Goal: Task Accomplishment & Management: Manage account settings

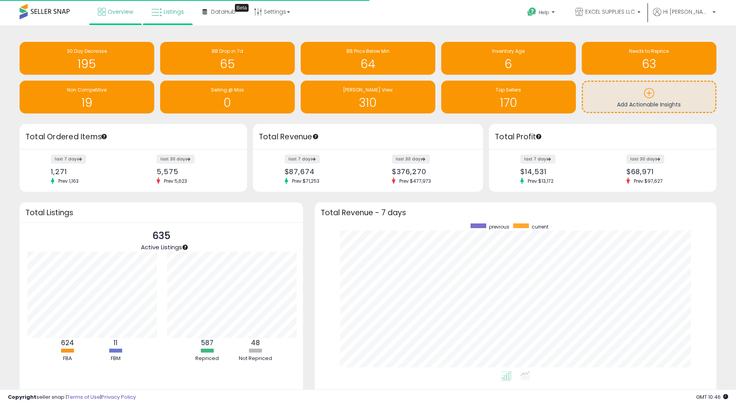
scroll to position [391229, 390991]
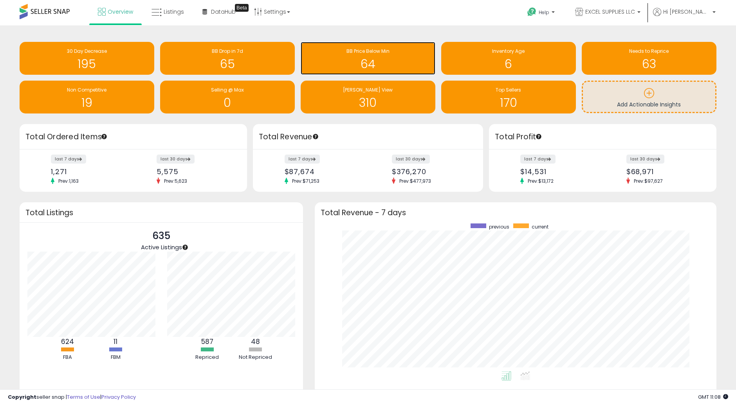
click at [379, 53] on span "BB Price Below Min" at bounding box center [367, 51] width 43 height 7
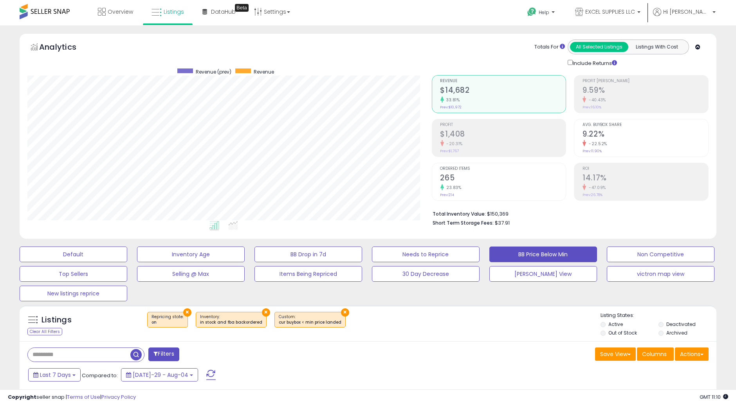
scroll to position [2017, 0]
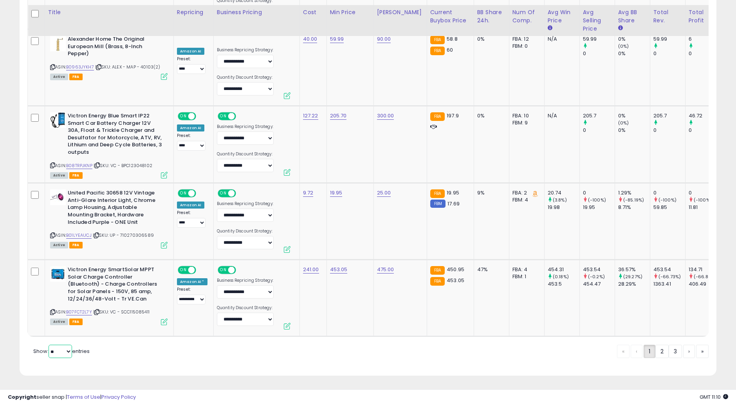
click at [57, 351] on select "** **" at bounding box center [60, 351] width 23 height 13
select select "**"
click at [49, 345] on select "** **" at bounding box center [60, 351] width 23 height 13
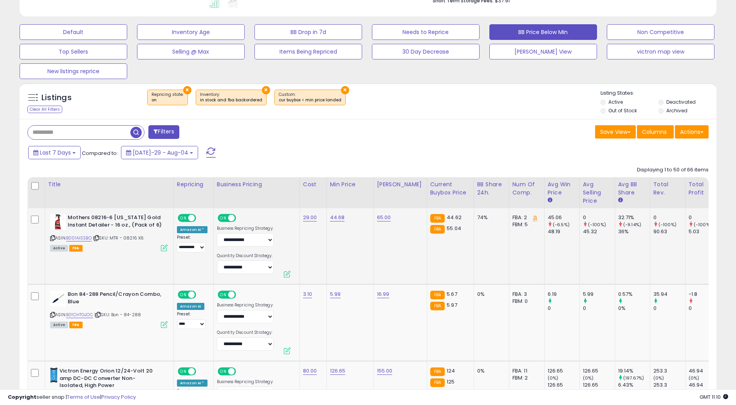
scroll to position [309, 0]
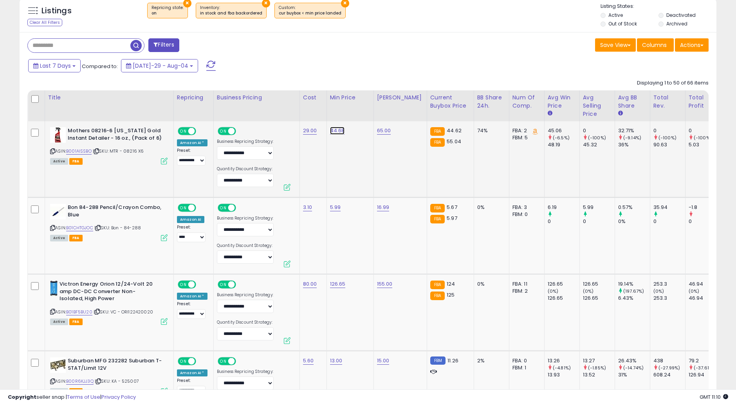
click at [335, 130] on link "44.68" at bounding box center [337, 131] width 15 height 8
drag, startPoint x: 292, startPoint y: 110, endPoint x: 310, endPoint y: 111, distance: 17.6
click at [310, 111] on input "*****" at bounding box center [313, 112] width 70 height 13
type input "*****"
click button "submit" at bounding box center [356, 112] width 13 height 12
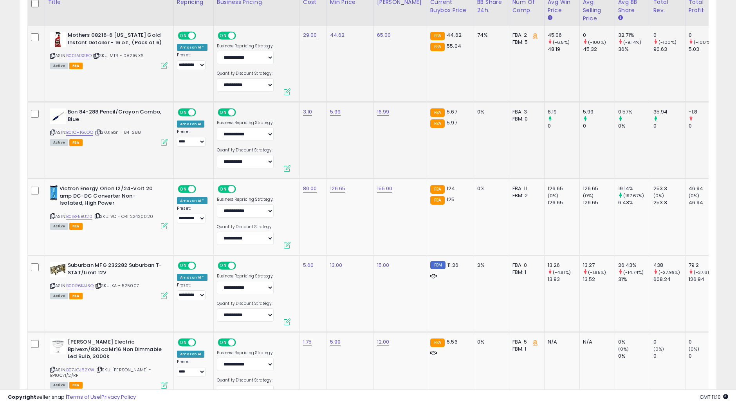
scroll to position [440, 0]
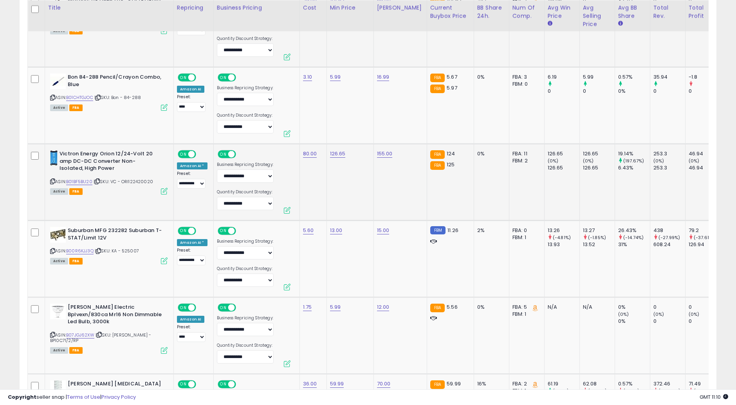
click at [351, 209] on td "126.65" at bounding box center [349, 182] width 47 height 77
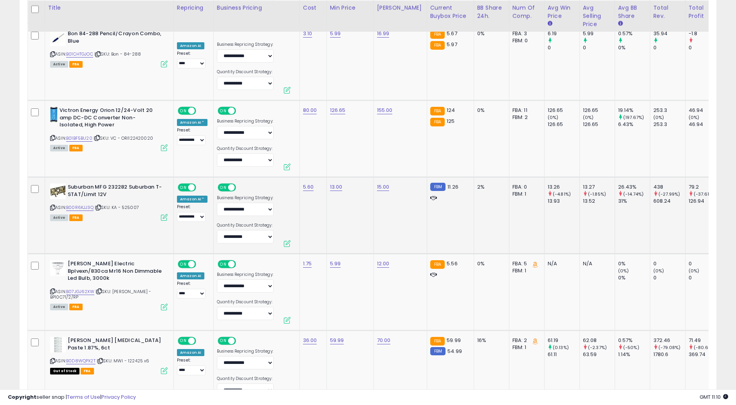
click at [348, 212] on td "13.00" at bounding box center [349, 215] width 47 height 77
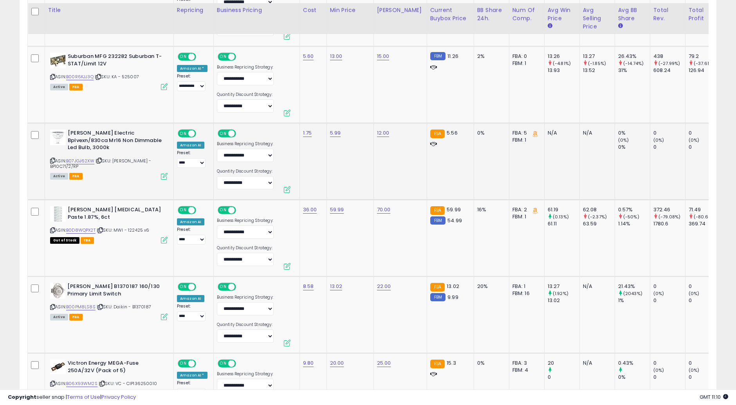
scroll to position [701, 0]
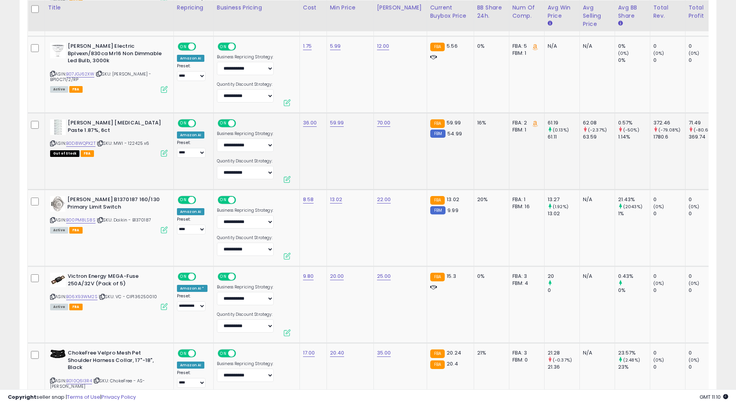
click at [341, 167] on td "59.99" at bounding box center [349, 151] width 47 height 77
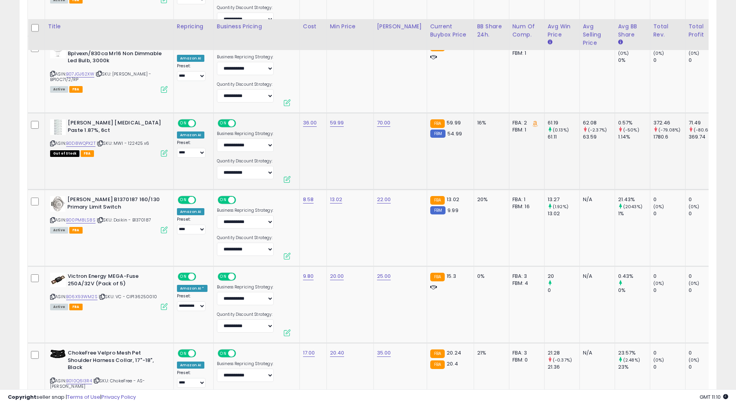
scroll to position [744, 0]
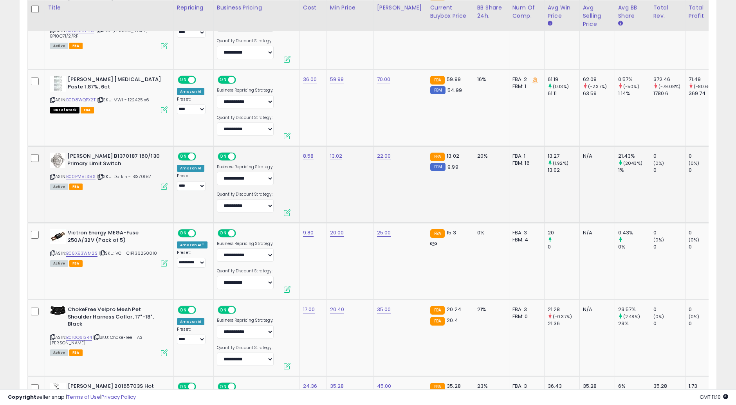
click at [344, 175] on td "13.02" at bounding box center [349, 184] width 47 height 77
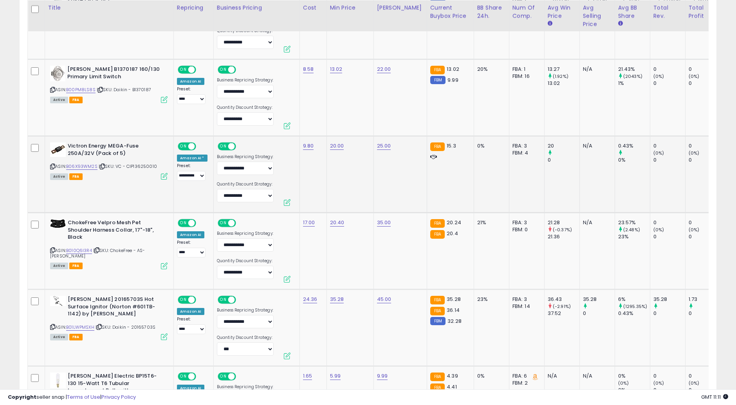
click at [340, 189] on td "20.00" at bounding box center [349, 174] width 47 height 77
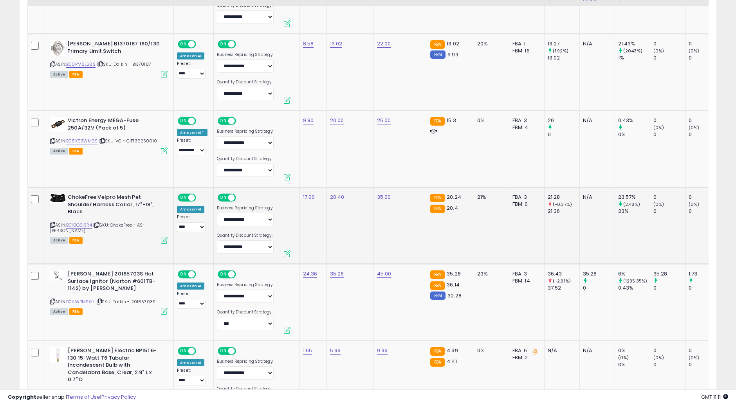
scroll to position [874, 0]
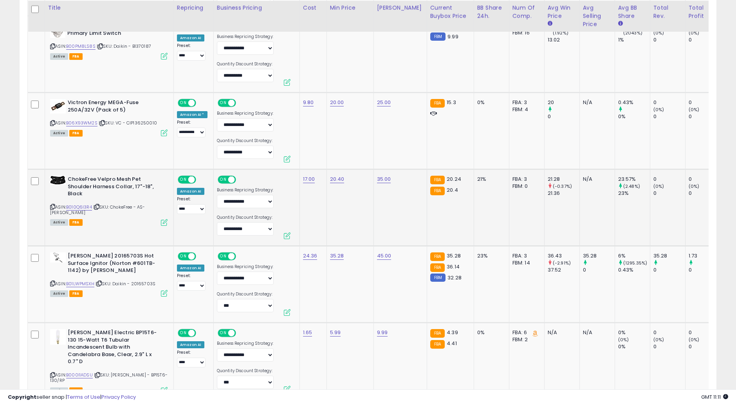
click at [337, 203] on td "20.40" at bounding box center [349, 207] width 47 height 77
click at [339, 184] on td "20.40" at bounding box center [349, 207] width 47 height 77
drag, startPoint x: 303, startPoint y: 156, endPoint x: 309, endPoint y: 155, distance: 6.3
click at [309, 155] on input "*****" at bounding box center [312, 160] width 70 height 13
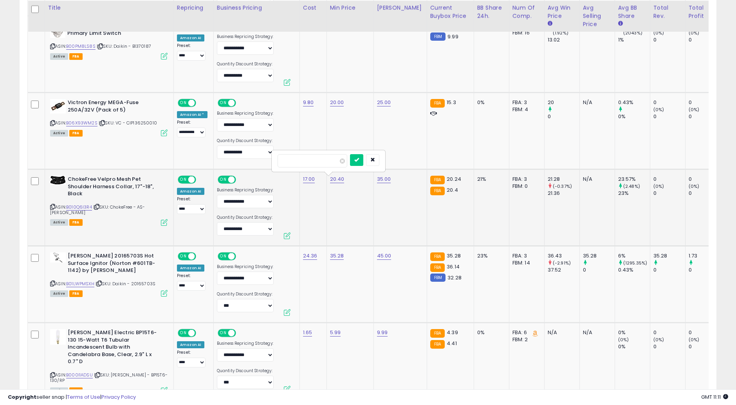
type input "*****"
click button "submit" at bounding box center [356, 160] width 13 height 12
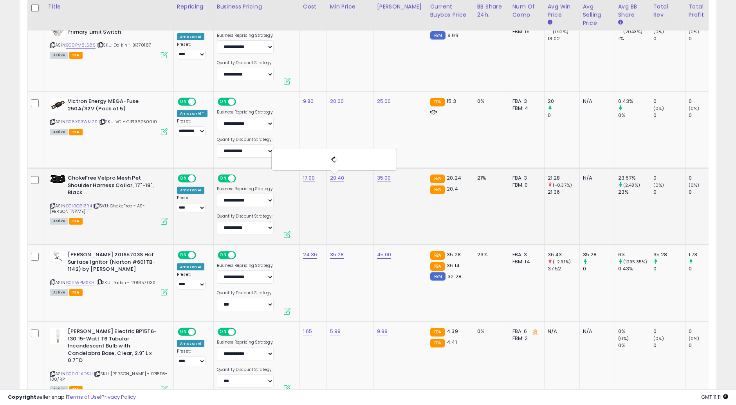
scroll to position [962, 0]
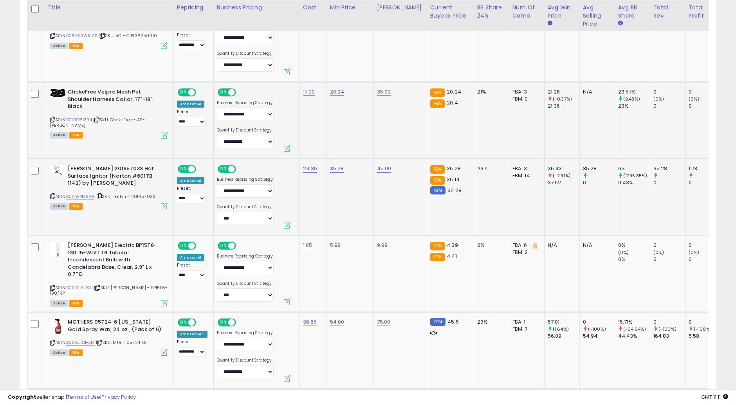
click at [340, 205] on td "35.28" at bounding box center [349, 197] width 47 height 77
click at [349, 213] on td "35.28" at bounding box center [349, 197] width 47 height 77
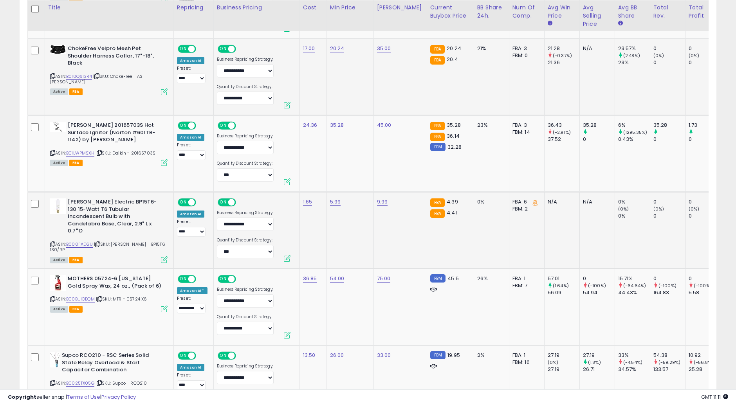
click at [343, 236] on td "5.99" at bounding box center [349, 230] width 47 height 77
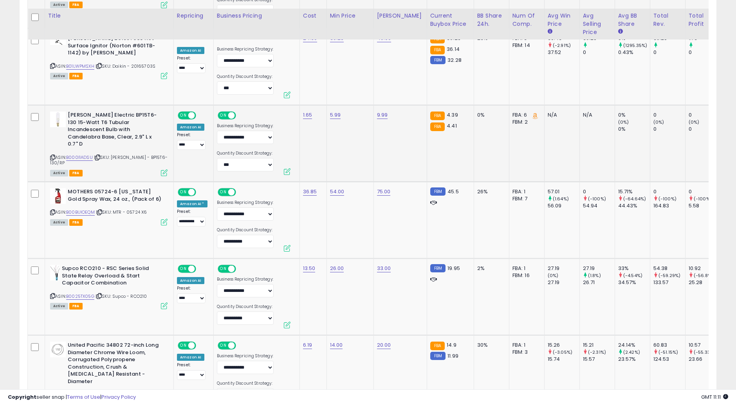
scroll to position [1135, 0]
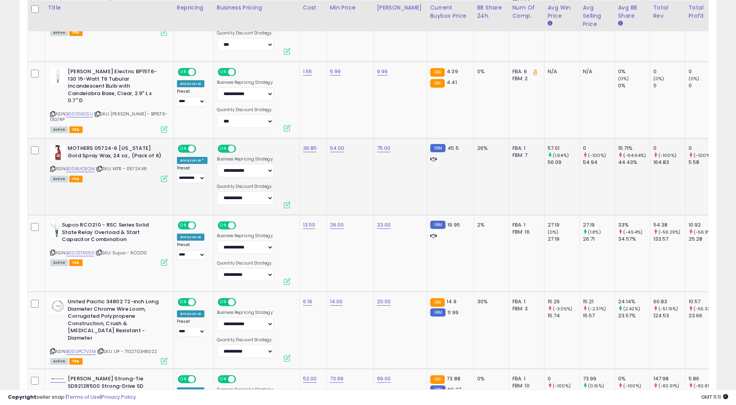
click at [341, 198] on td "54.00" at bounding box center [349, 177] width 47 height 77
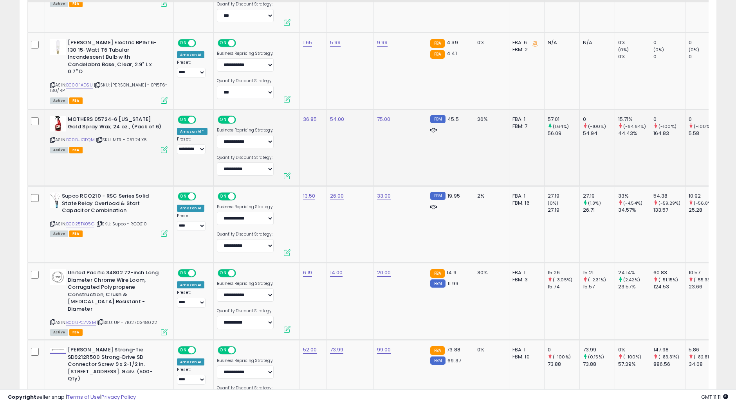
scroll to position [1179, 0]
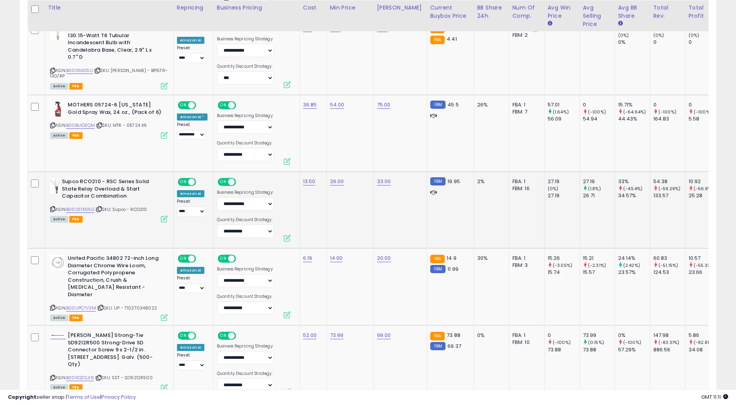
click at [327, 217] on td "26.00" at bounding box center [349, 210] width 47 height 77
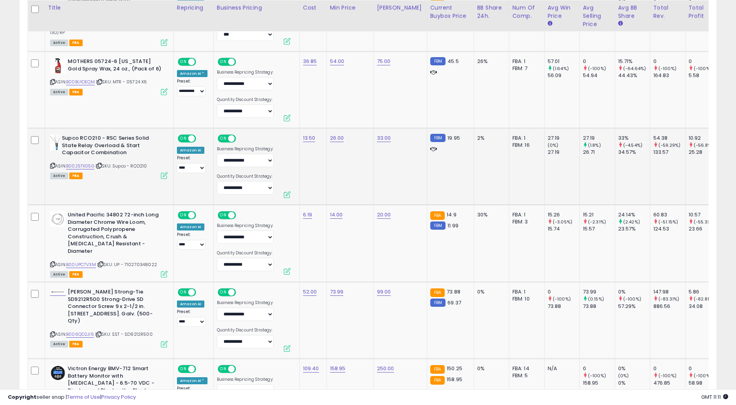
click at [337, 199] on td "26.00" at bounding box center [349, 166] width 47 height 77
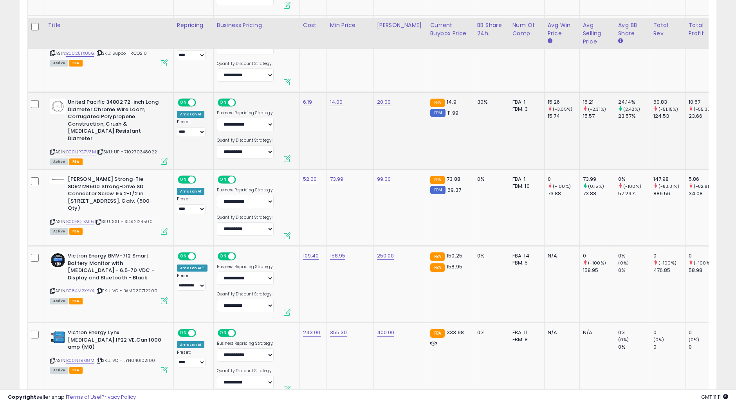
scroll to position [1353, 0]
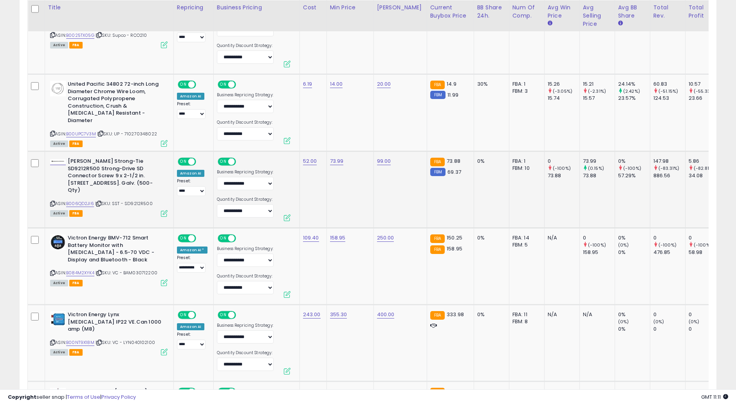
click at [333, 189] on td "73.99" at bounding box center [349, 189] width 47 height 77
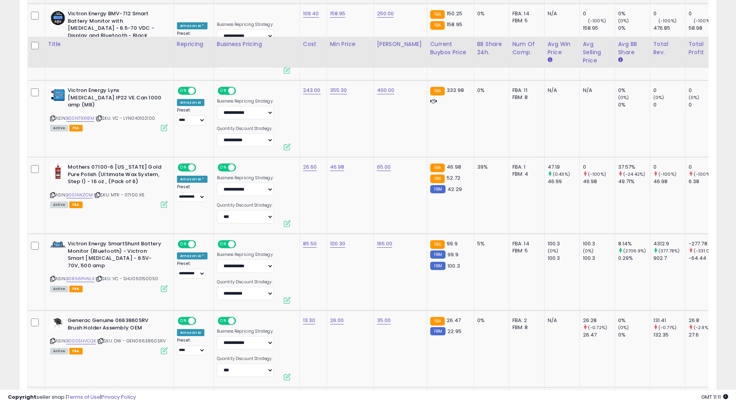
scroll to position [1614, 0]
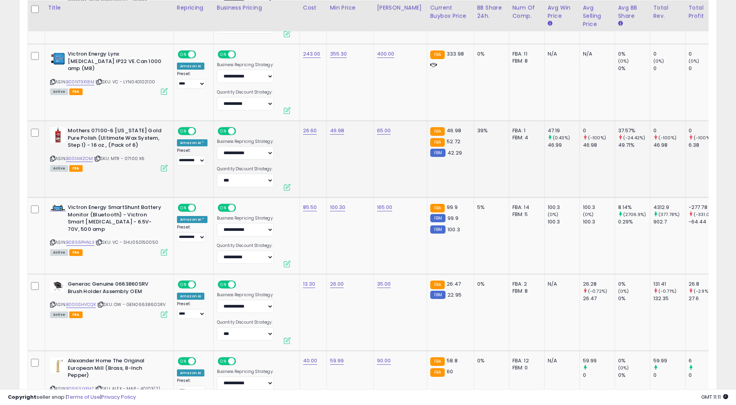
click at [349, 172] on td "46.98" at bounding box center [349, 159] width 47 height 77
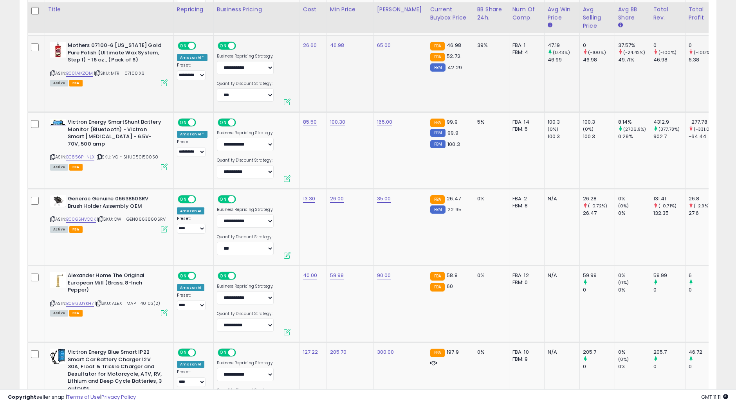
scroll to position [1701, 0]
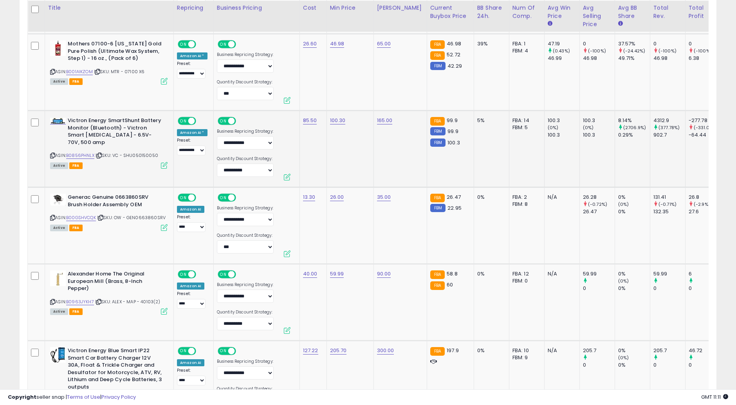
click at [353, 161] on td "100.30" at bounding box center [349, 149] width 47 height 77
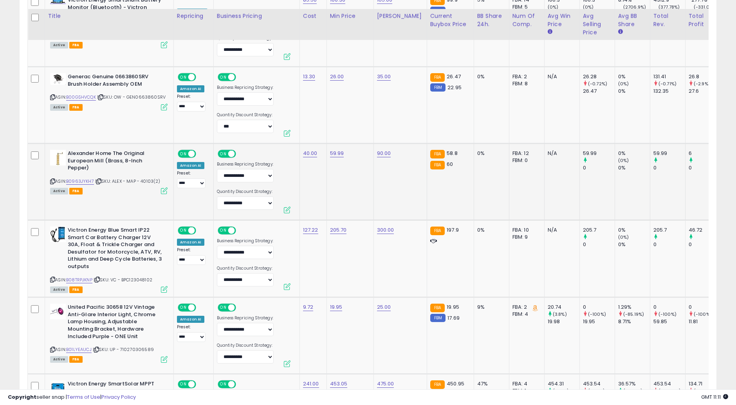
scroll to position [1831, 0]
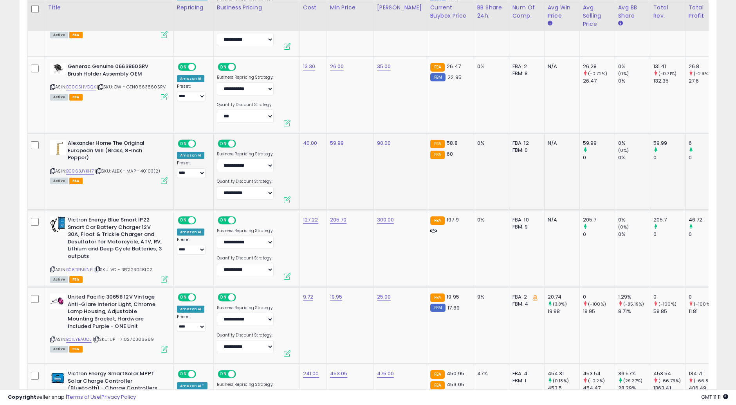
click at [339, 173] on td "59.99" at bounding box center [349, 171] width 47 height 77
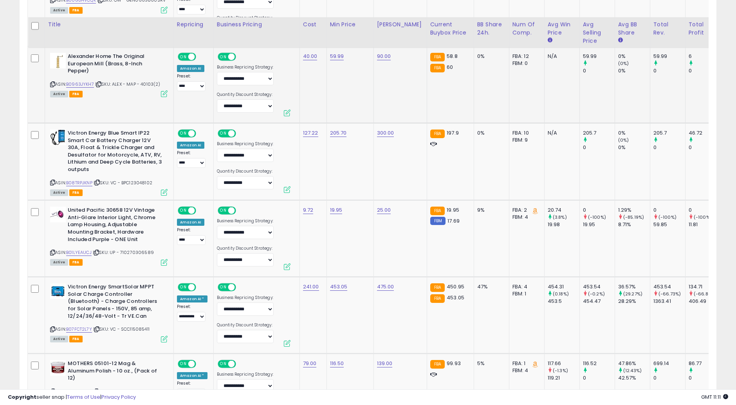
scroll to position [2005, 0]
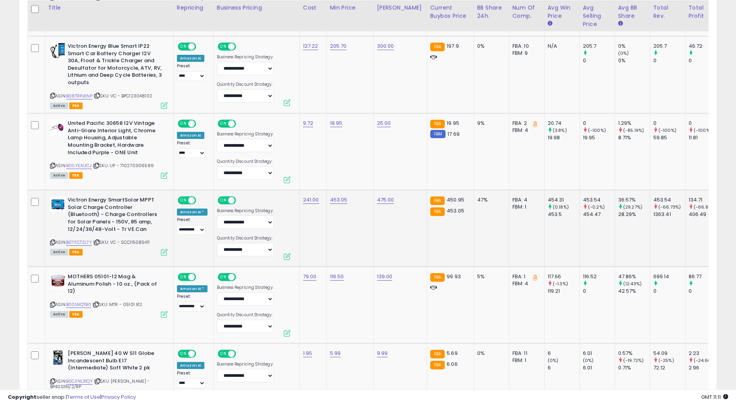
click at [342, 233] on td "453.05" at bounding box center [349, 228] width 47 height 77
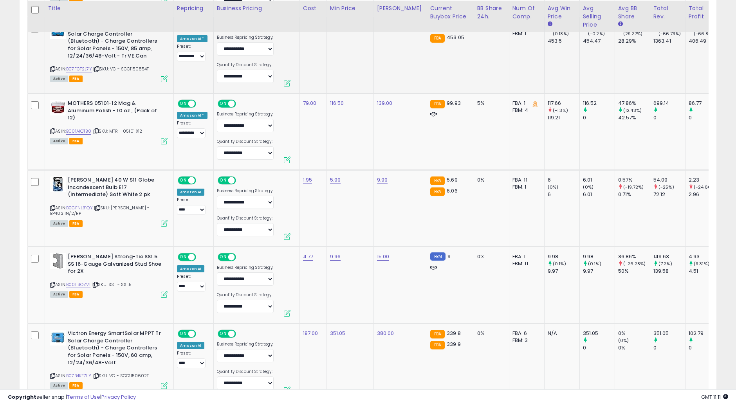
scroll to position [2179, 0]
click at [337, 233] on td "5.99" at bounding box center [349, 207] width 47 height 77
click at [340, 230] on td "5.99" at bounding box center [349, 207] width 47 height 77
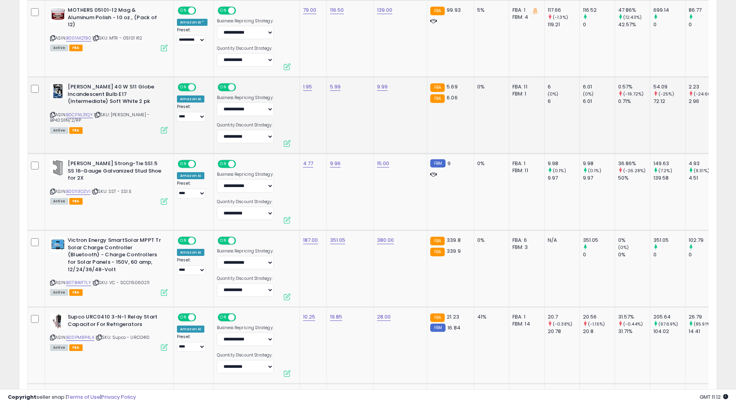
scroll to position [2310, 0]
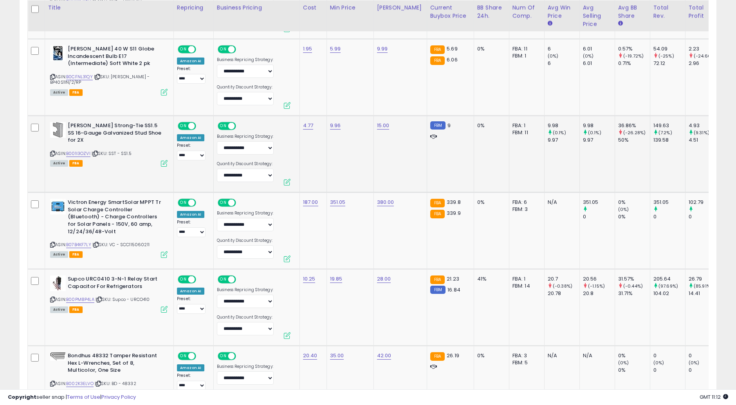
click at [348, 179] on td "9.96" at bounding box center [349, 154] width 47 height 77
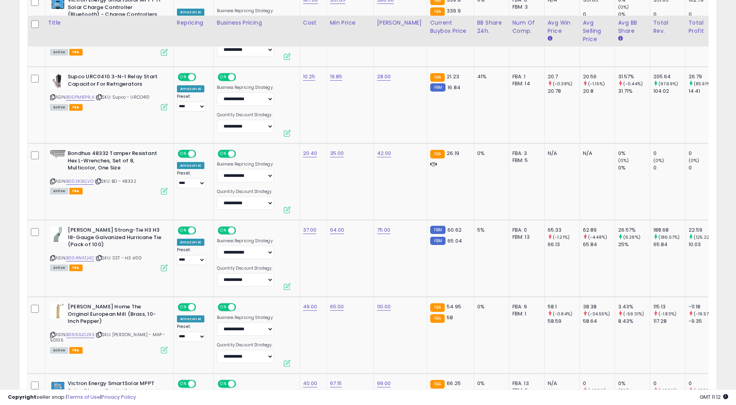
scroll to position [2527, 0]
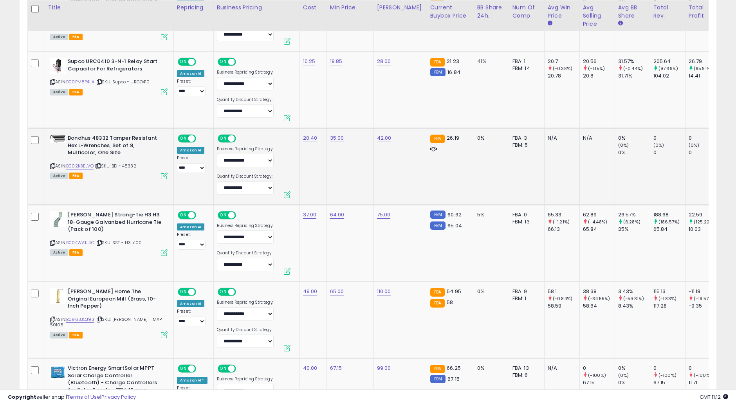
click at [350, 164] on td "35.00" at bounding box center [349, 166] width 47 height 77
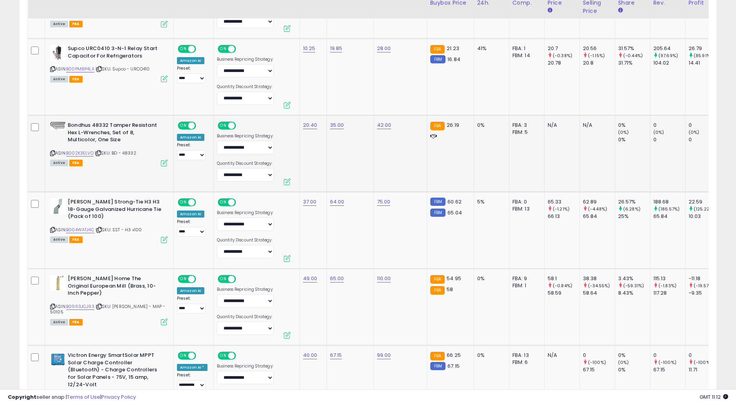
scroll to position [2614, 0]
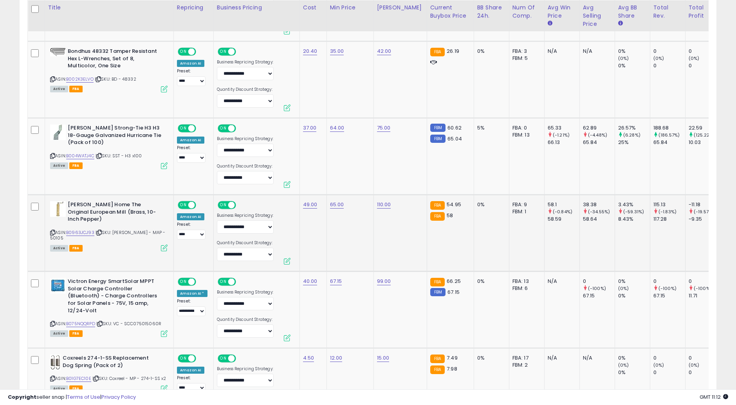
click at [340, 221] on td "65.00" at bounding box center [349, 233] width 47 height 77
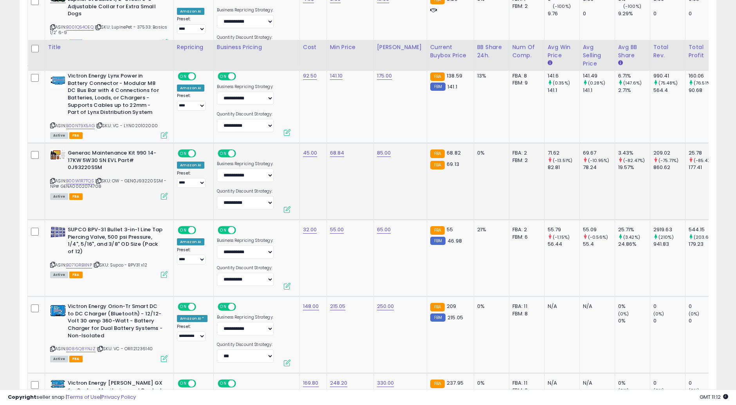
scroll to position [3397, 0]
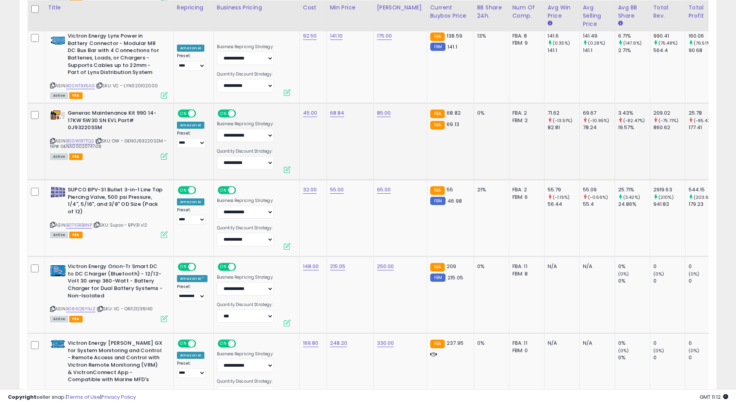
click at [328, 106] on td "68.84" at bounding box center [349, 141] width 47 height 77
click at [302, 94] on input "*****" at bounding box center [313, 92] width 70 height 13
type input "*****"
click button "submit" at bounding box center [356, 92] width 13 height 12
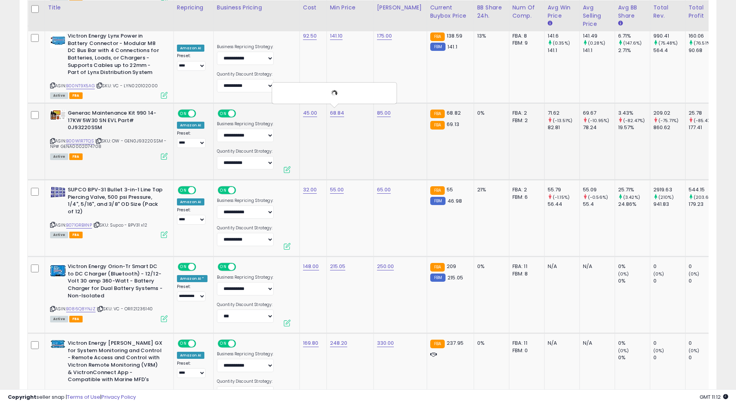
scroll to position [3484, 0]
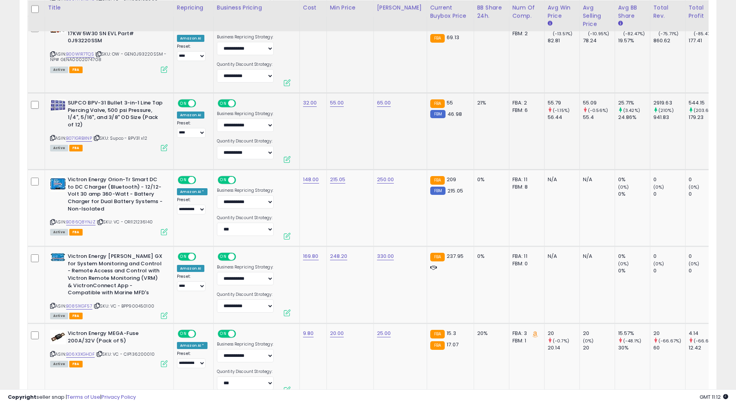
click at [343, 145] on td "55.00" at bounding box center [349, 131] width 47 height 77
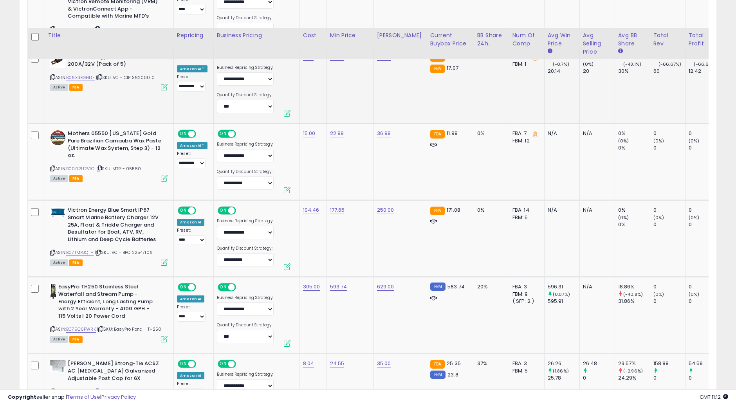
scroll to position [3788, 0]
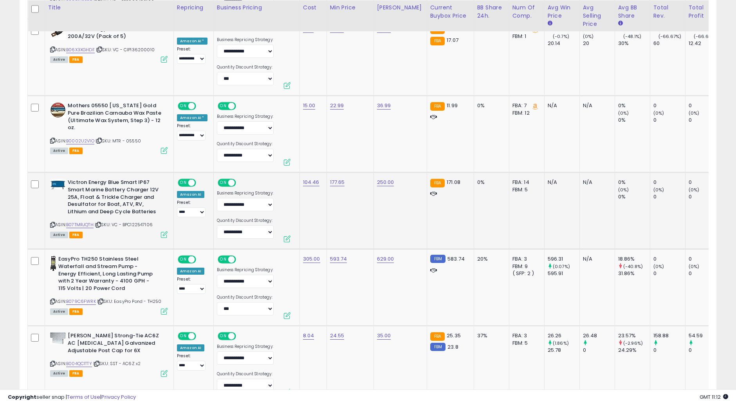
click at [346, 207] on td "177.65" at bounding box center [349, 211] width 47 height 77
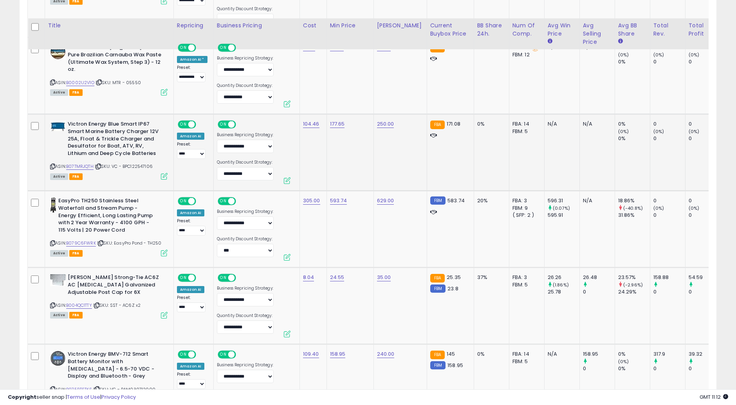
scroll to position [3875, 0]
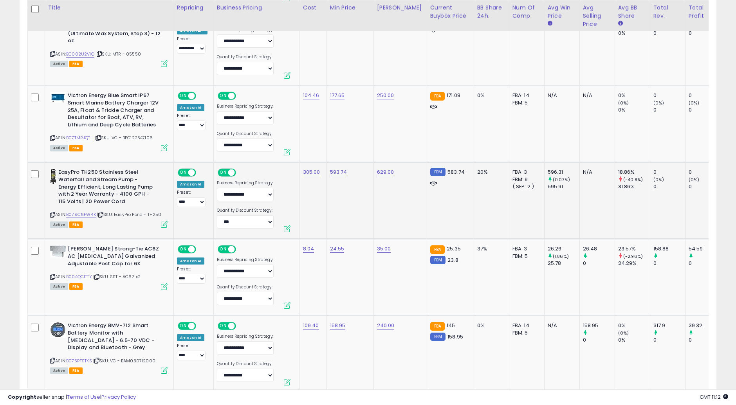
click at [342, 211] on td "593.74" at bounding box center [349, 200] width 47 height 77
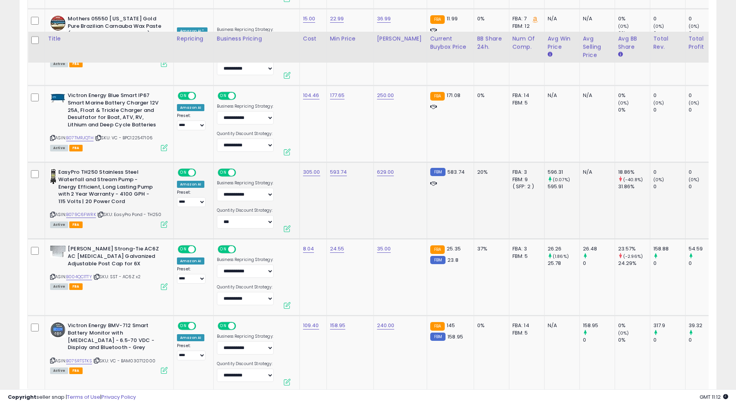
scroll to position [3918, 0]
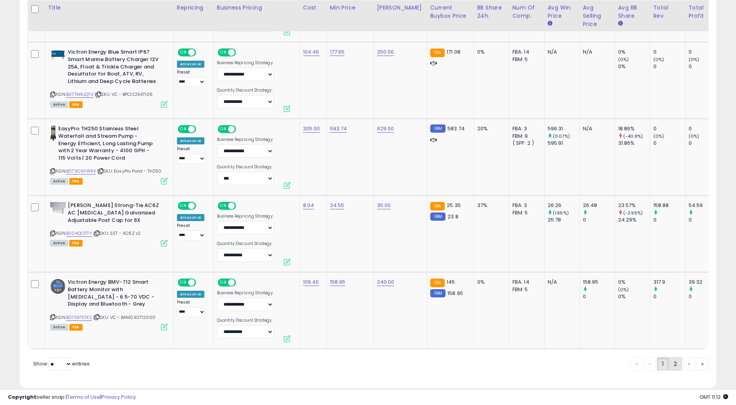
click at [696, 367] on link "2" at bounding box center [702, 363] width 13 height 13
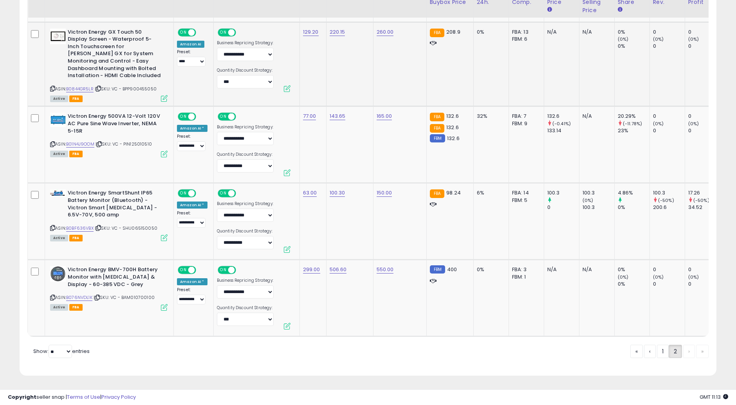
scroll to position [1188, 0]
